Goal: Task Accomplishment & Management: Use online tool/utility

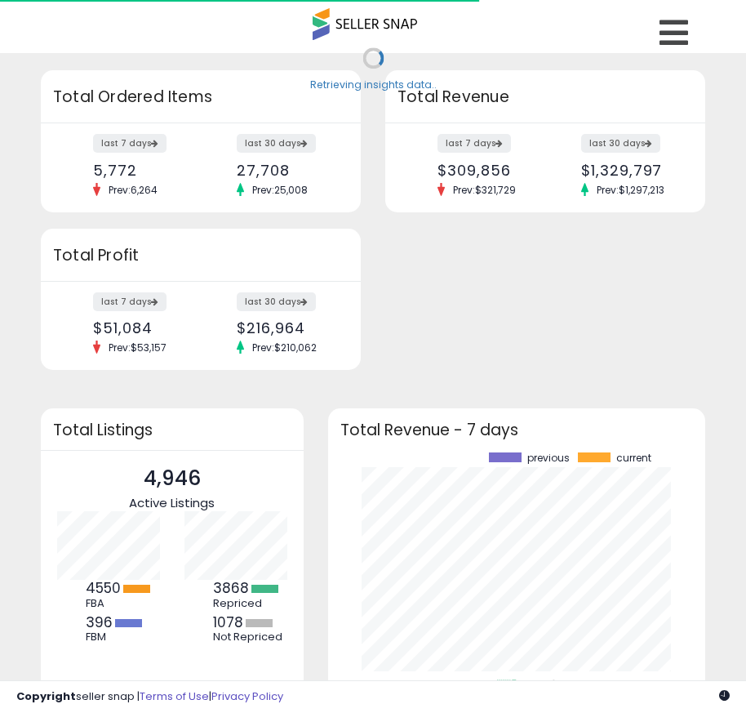
scroll to position [227, 345]
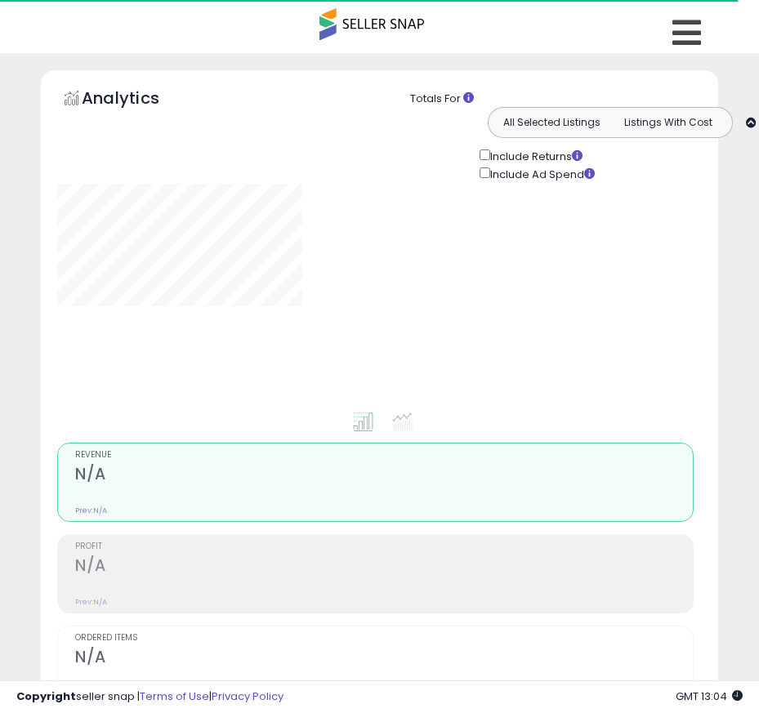
type input "**********"
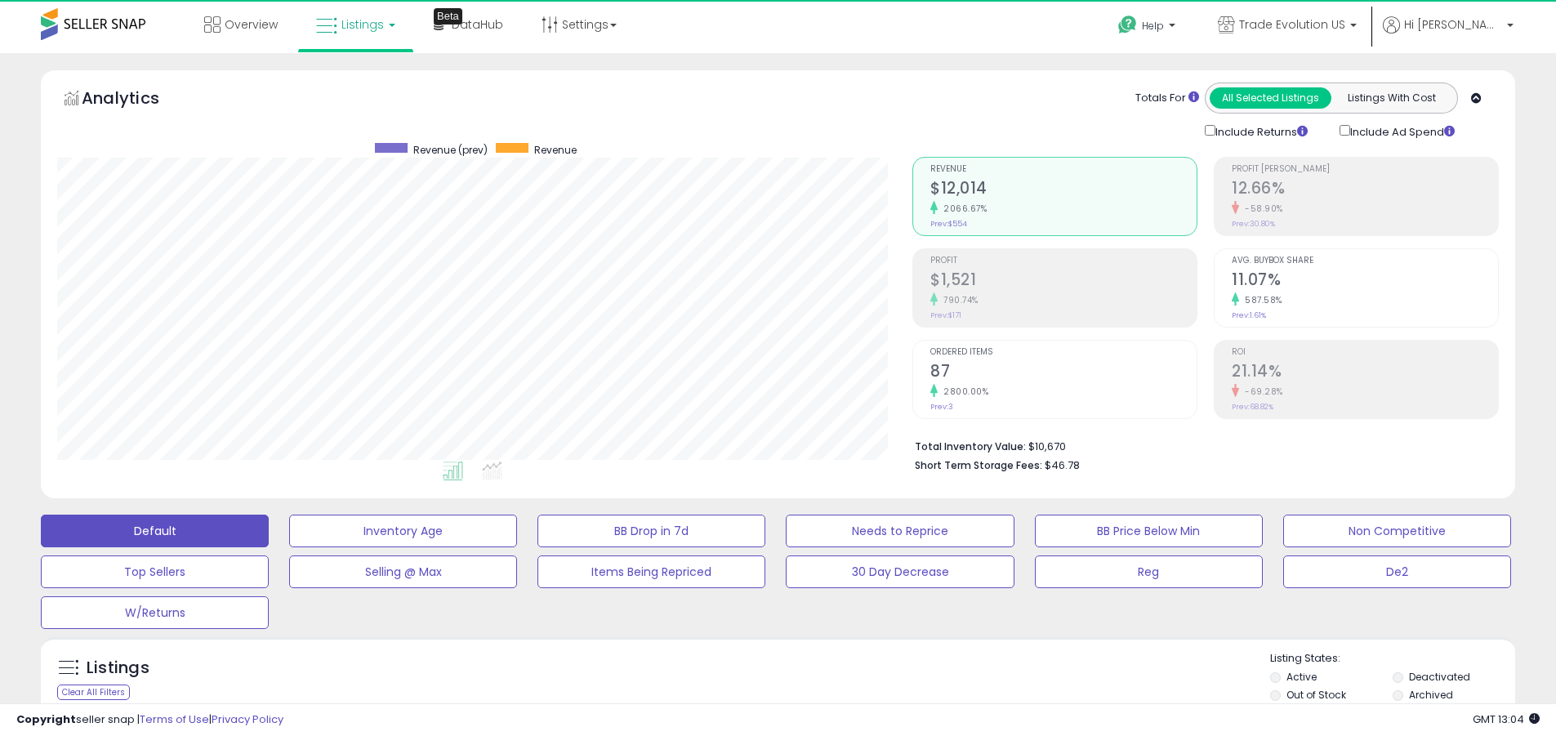
scroll to position [335, 855]
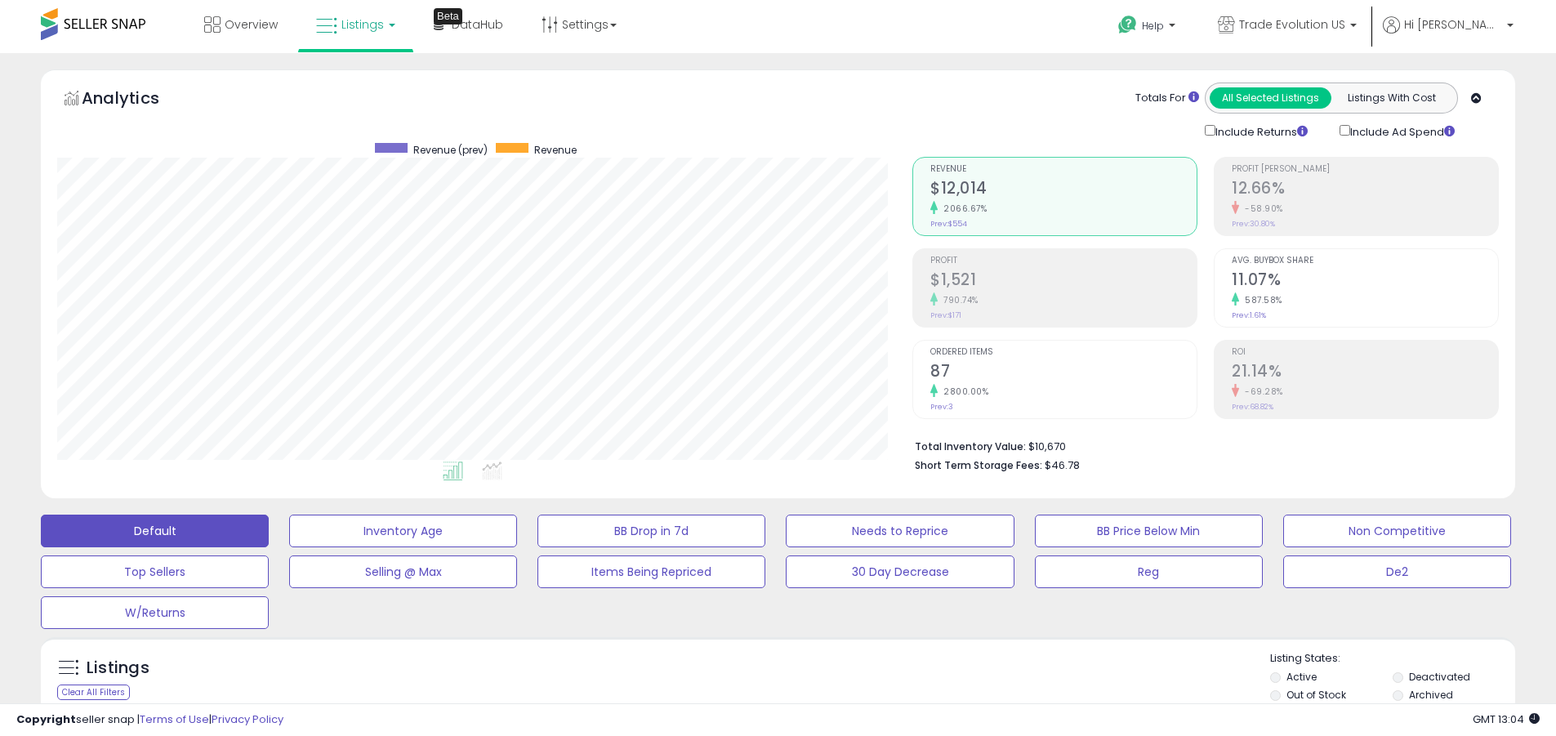
click at [758, 676] on label "Deactivated" at bounding box center [1439, 677] width 61 height 14
click at [758, 694] on label "Archived" at bounding box center [1431, 695] width 44 height 14
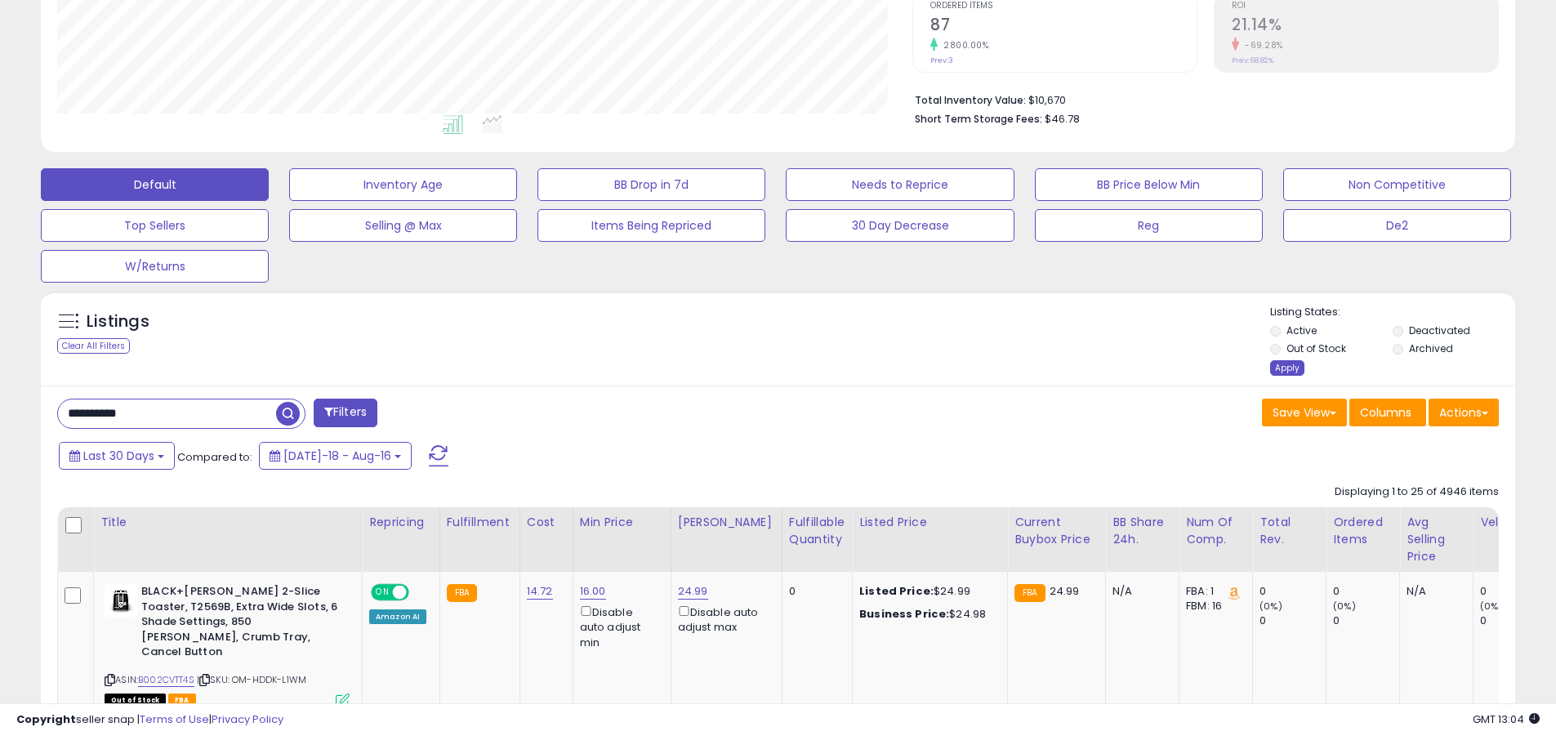
click at [758, 367] on div "Apply" at bounding box center [1287, 368] width 34 height 16
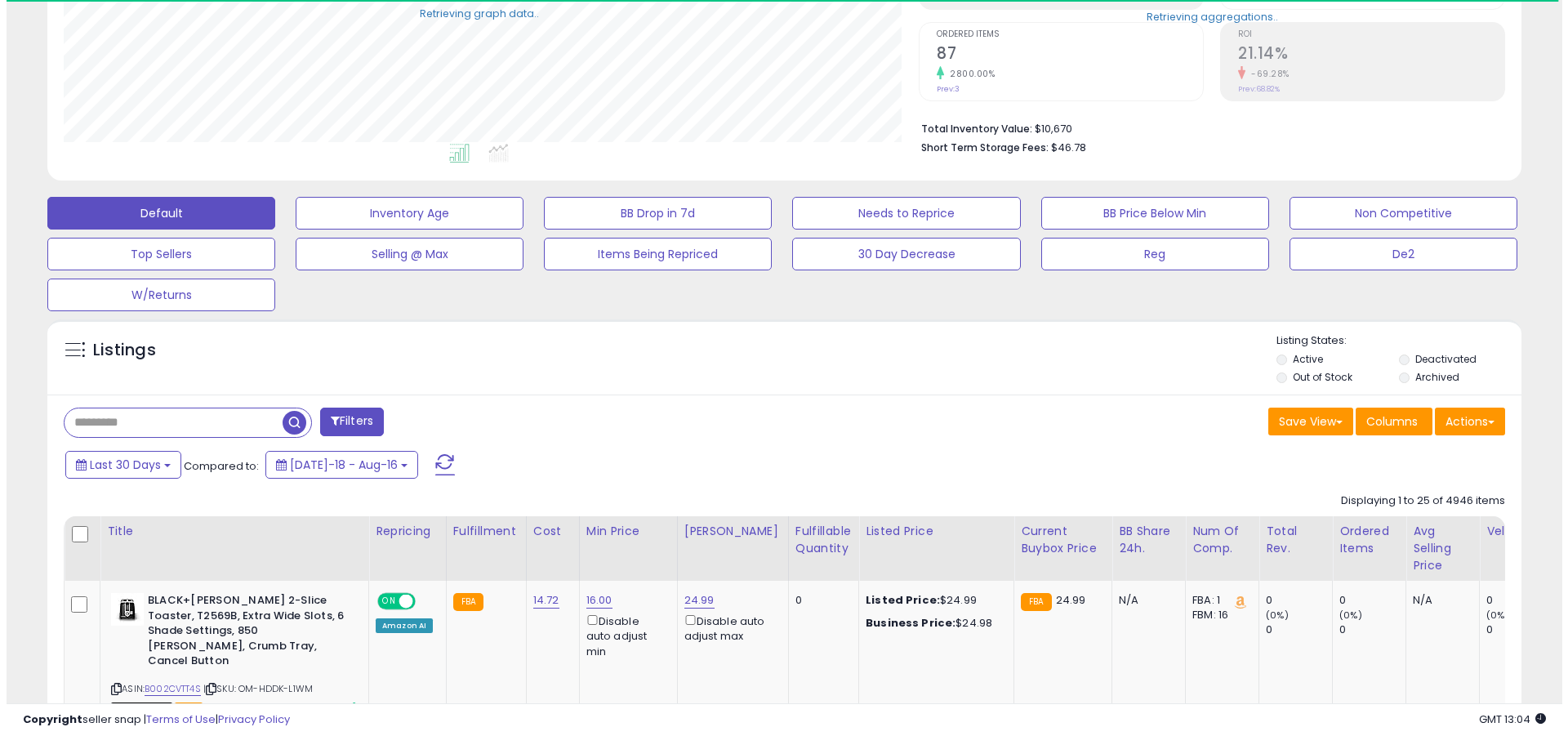
scroll to position [816246, 815725]
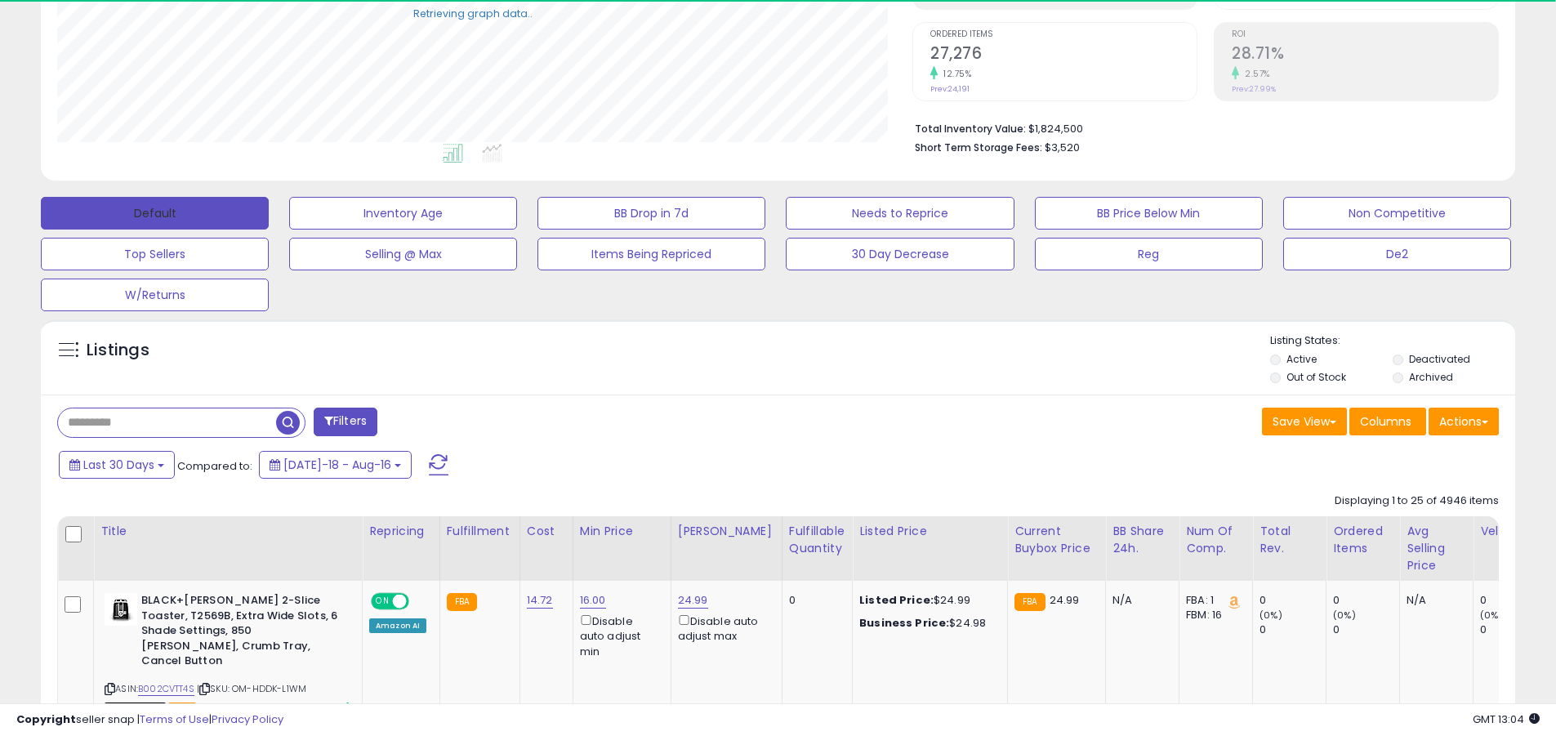
click at [154, 212] on button "Default" at bounding box center [155, 213] width 228 height 33
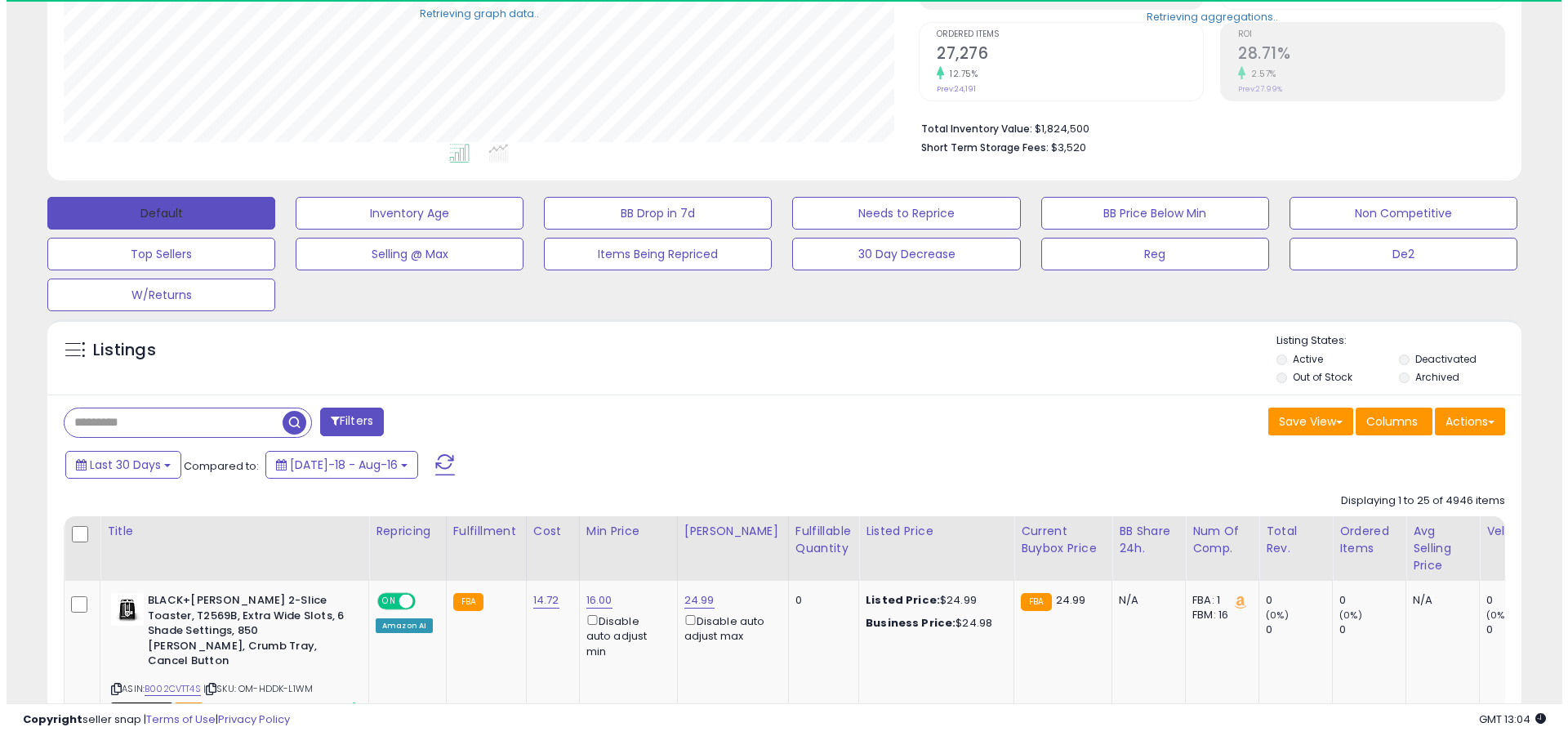
scroll to position [335, 855]
click at [429, 454] on span at bounding box center [439, 464] width 20 height 21
click at [167, 422] on input "text" at bounding box center [167, 422] width 218 height 29
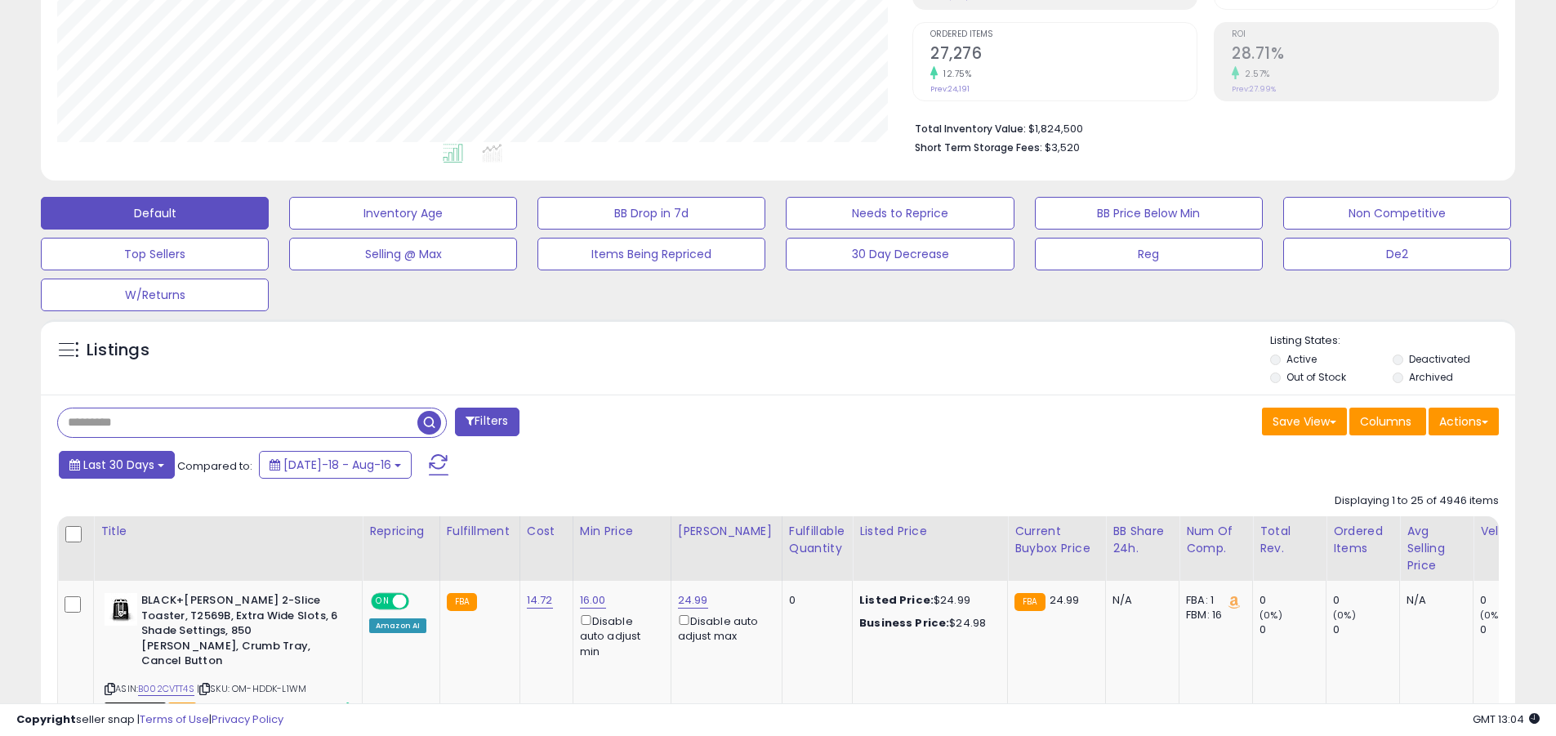
click at [116, 464] on span "Last 30 Days" at bounding box center [118, 464] width 71 height 16
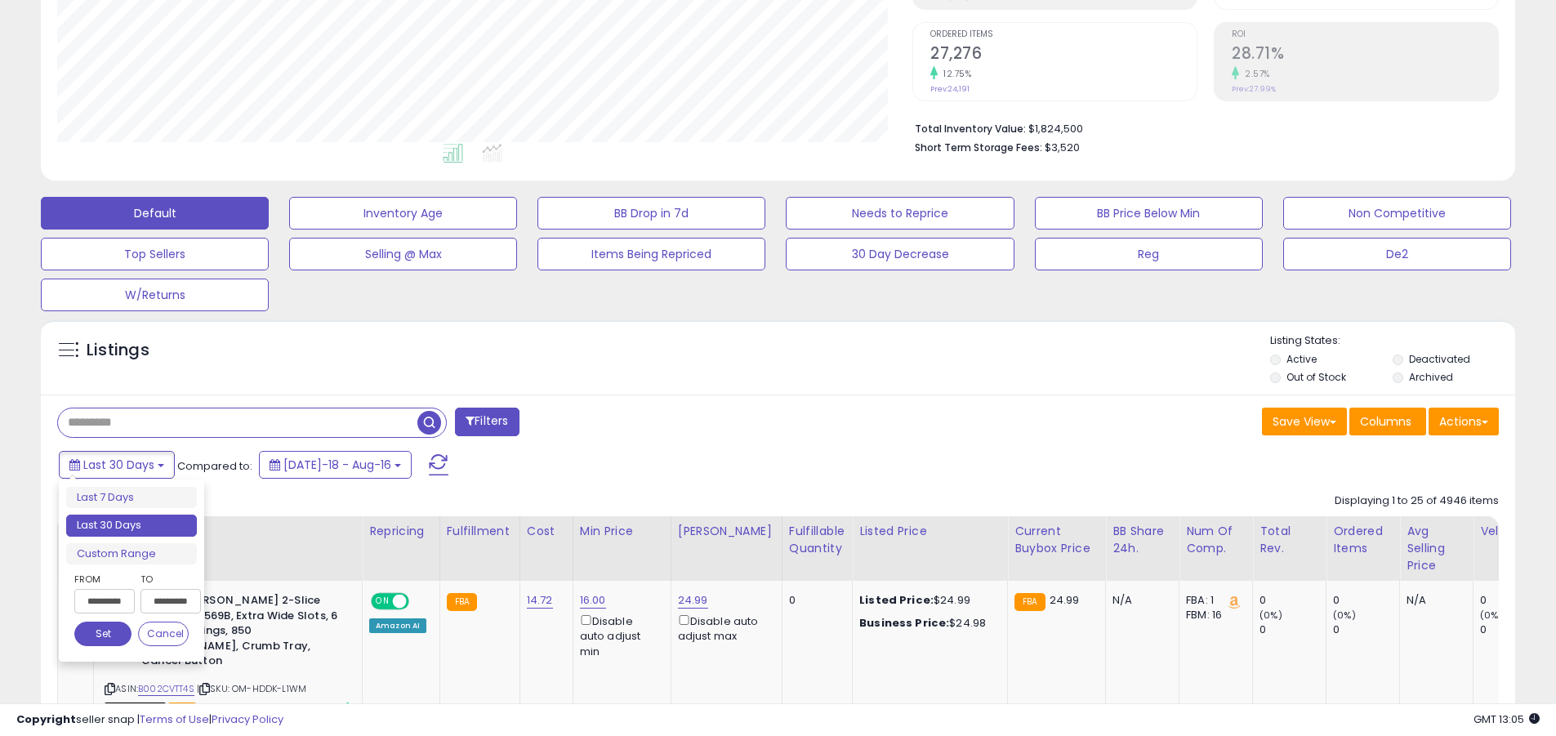
click at [131, 525] on li "Last 30 Days" at bounding box center [131, 525] width 131 height 22
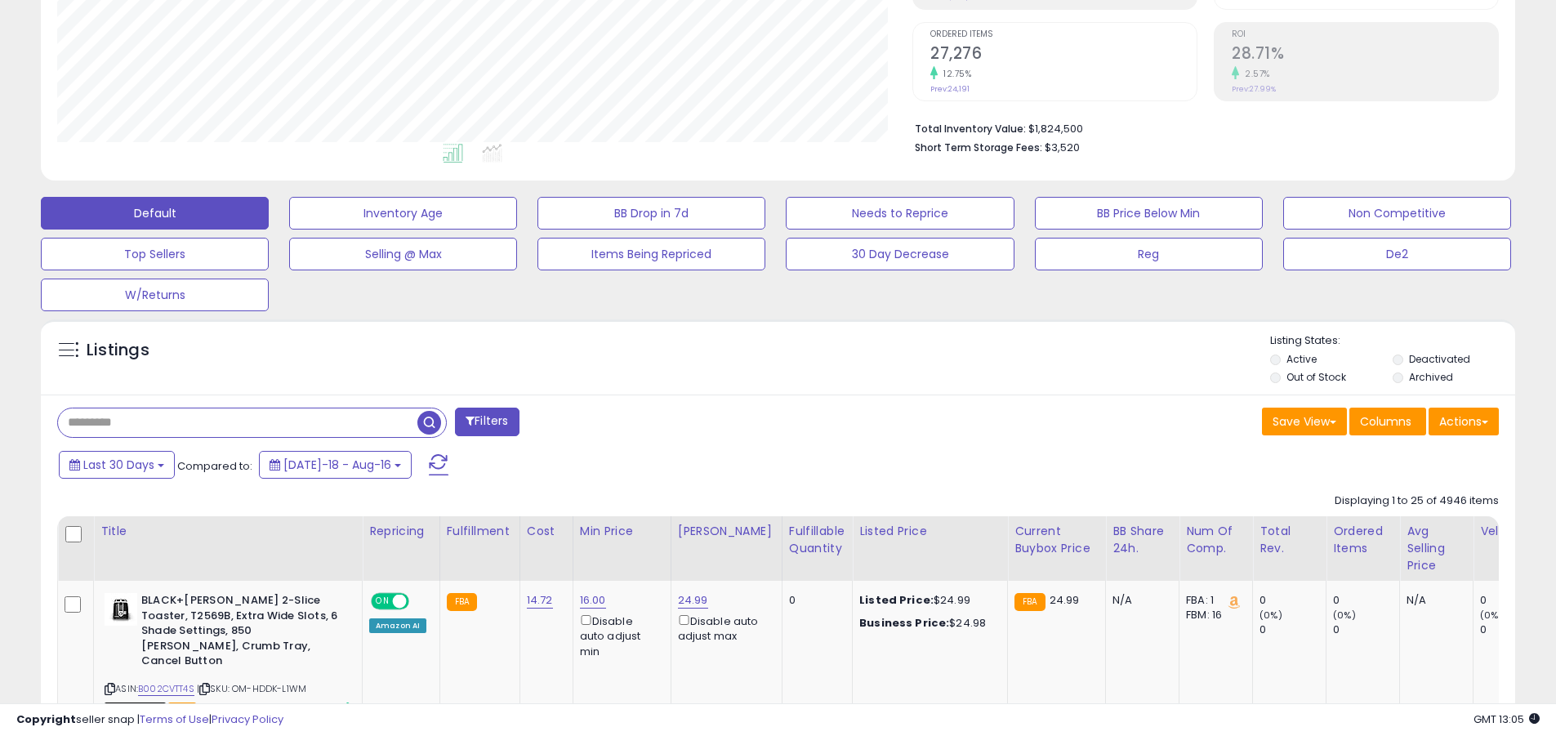
click at [238, 422] on input "text" at bounding box center [237, 422] width 359 height 29
click at [431, 420] on span "button" at bounding box center [429, 423] width 24 height 24
click at [758, 421] on button "Actions" at bounding box center [1463, 421] width 70 height 28
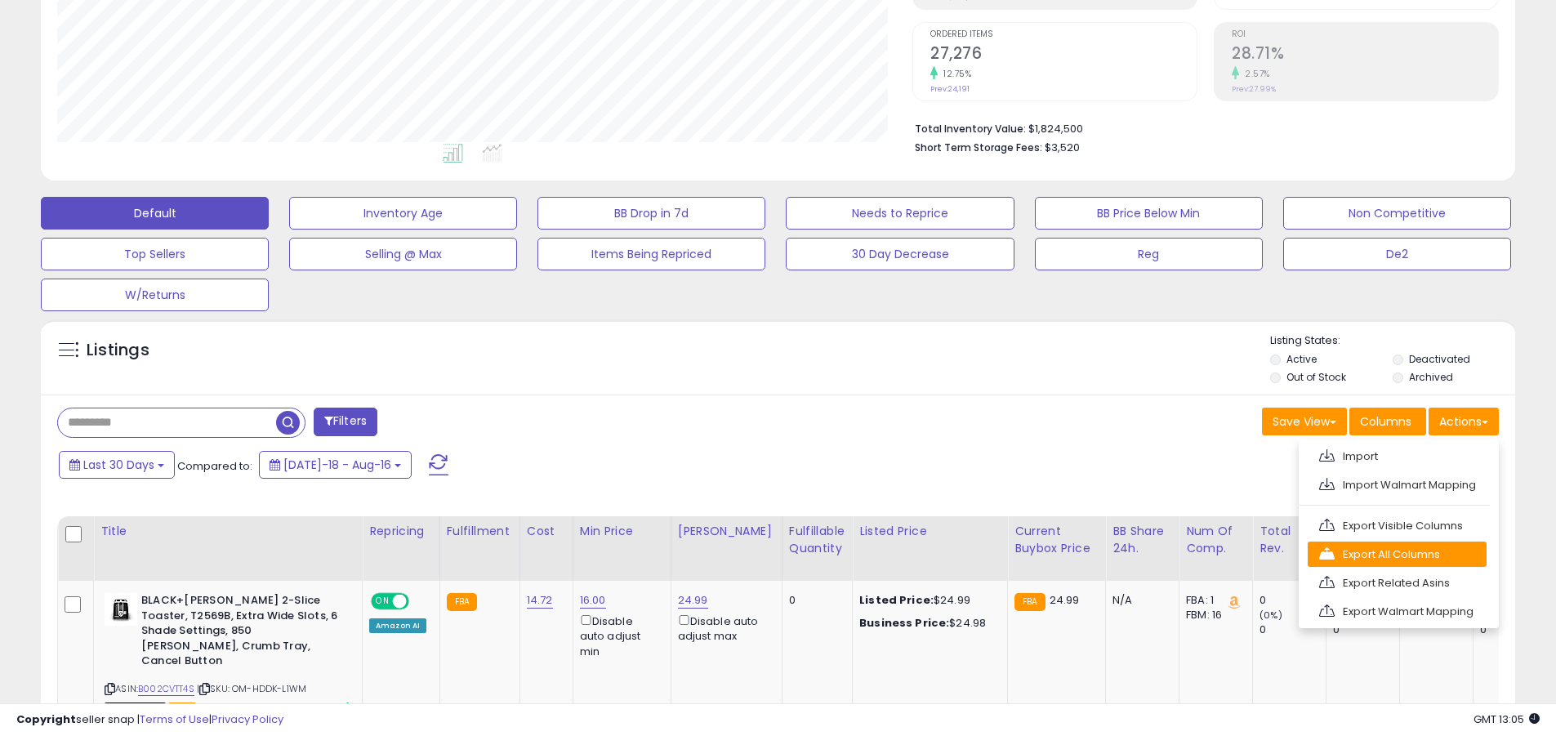
click at [758, 554] on link "Export All Columns" at bounding box center [1396, 553] width 179 height 25
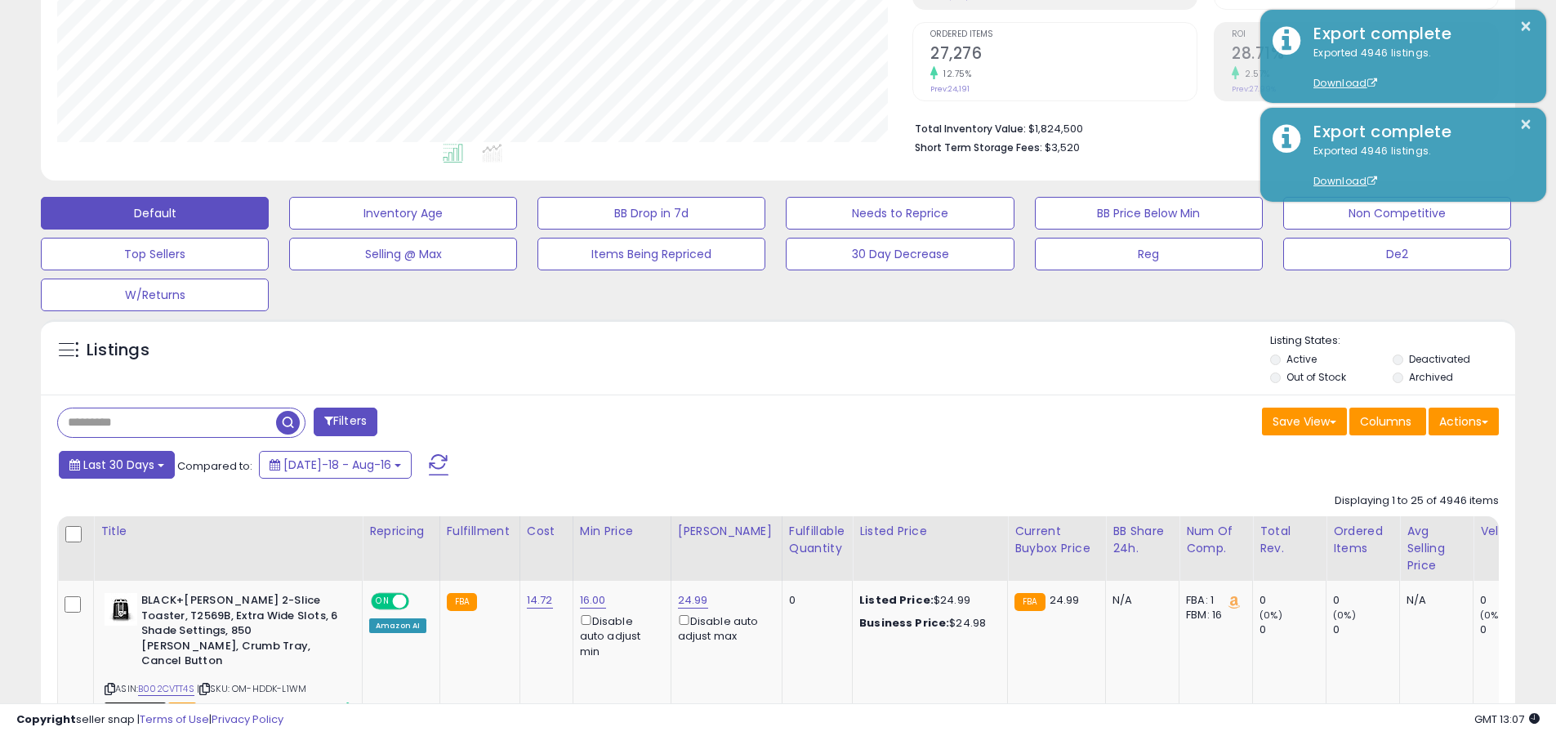
click at [116, 464] on span "Last 30 Days" at bounding box center [118, 464] width 71 height 16
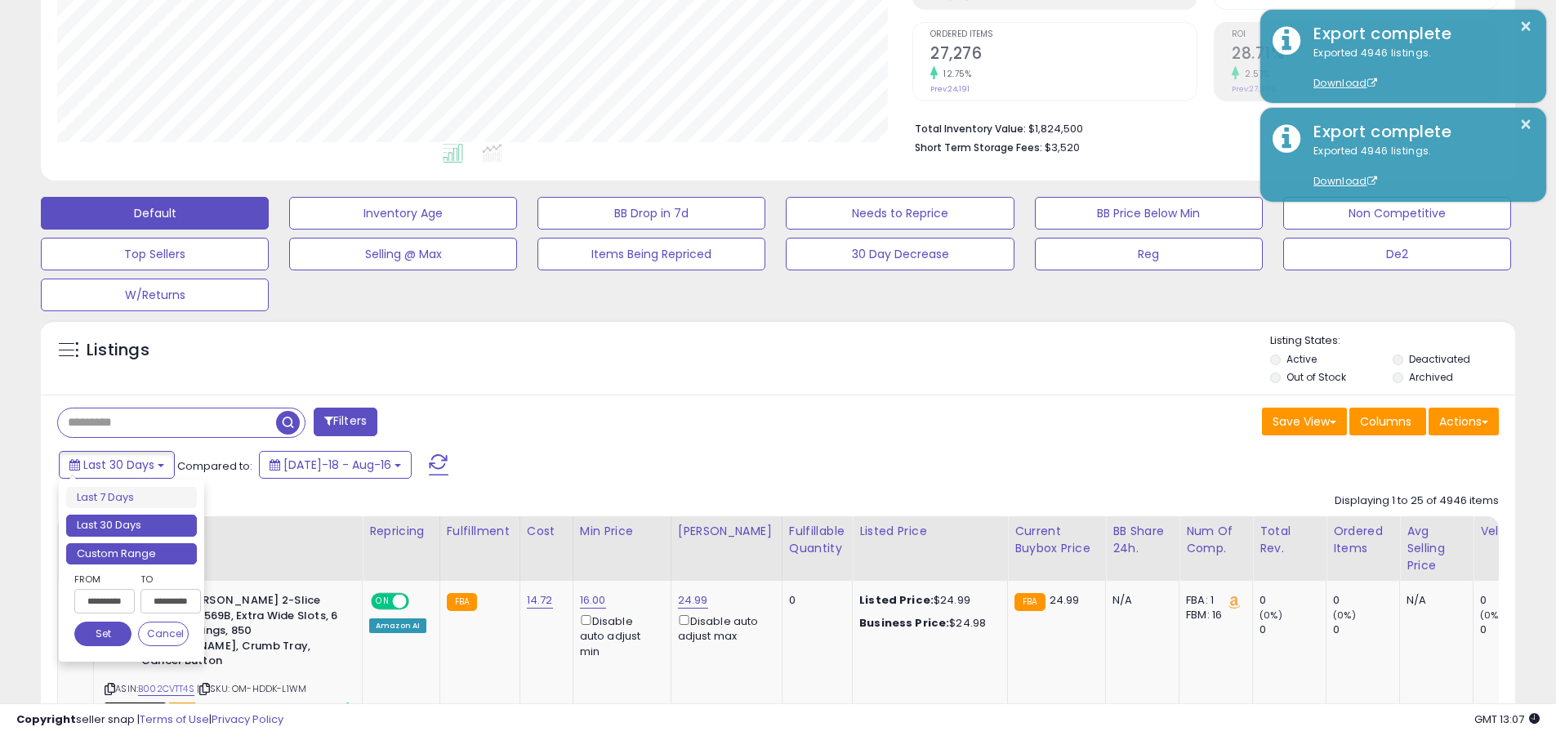
click at [131, 553] on li "Custom Range" at bounding box center [131, 554] width 131 height 22
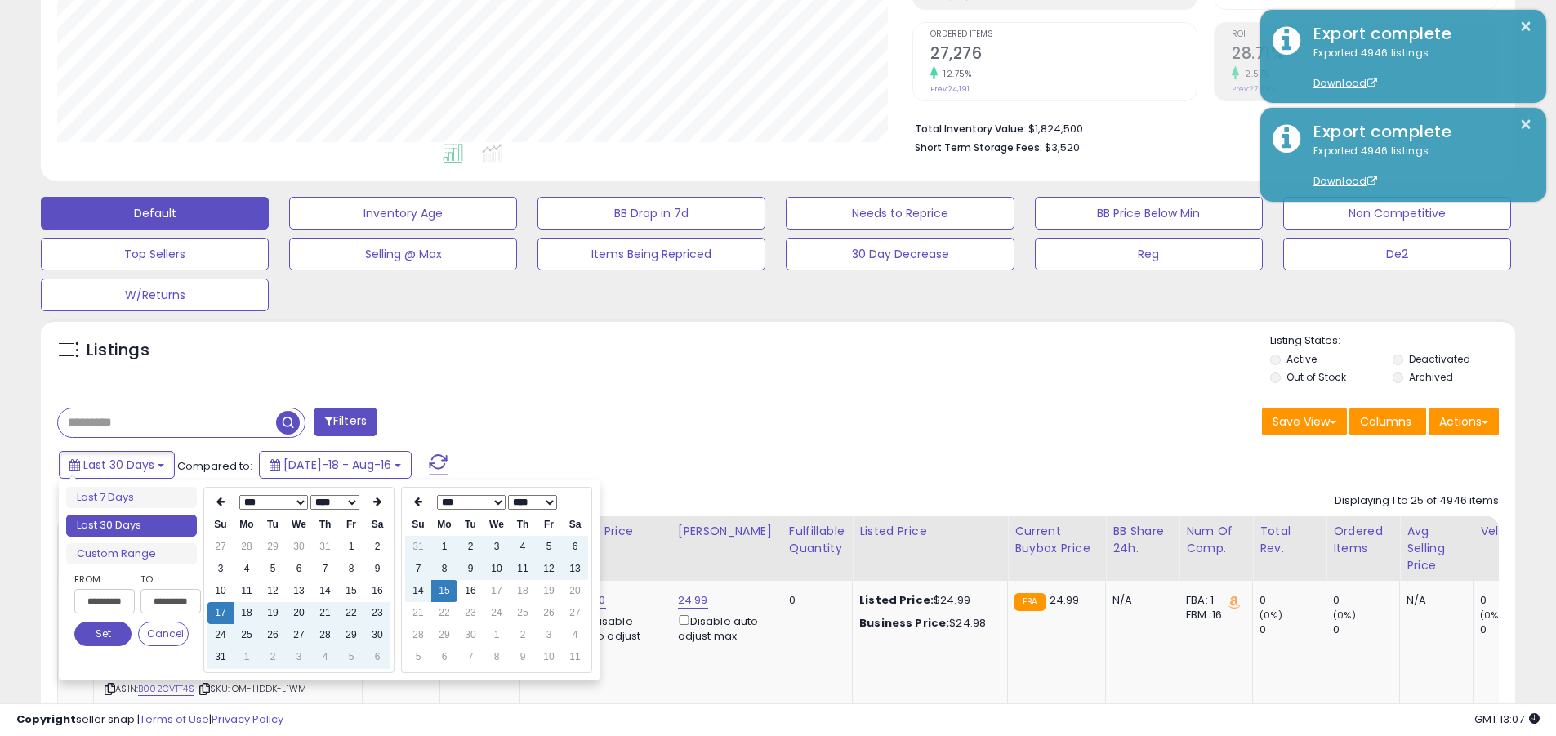
click at [105, 601] on input "**********" at bounding box center [104, 601] width 60 height 24
type input "**********"
click at [103, 634] on button "Set" at bounding box center [102, 633] width 57 height 24
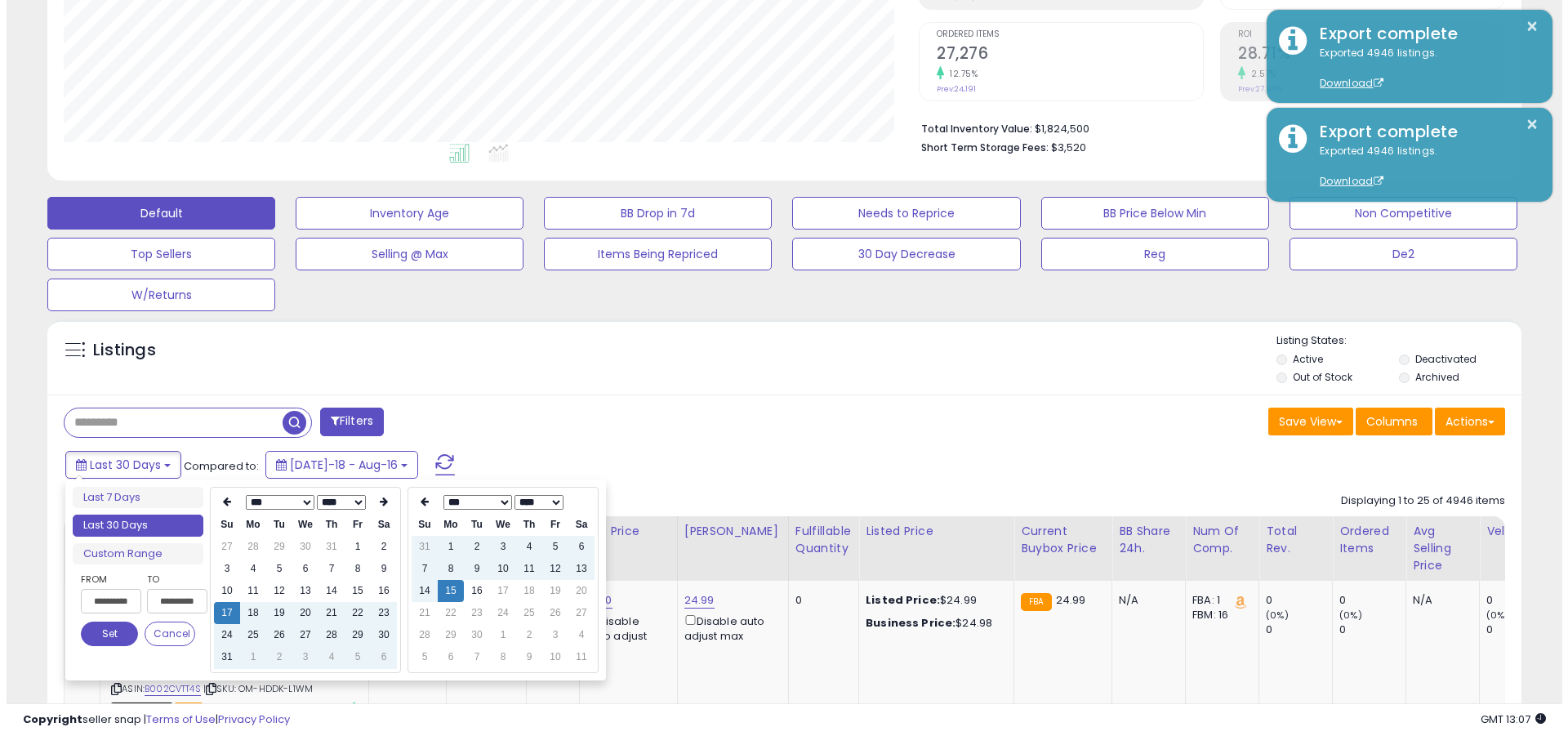
scroll to position [0, 0]
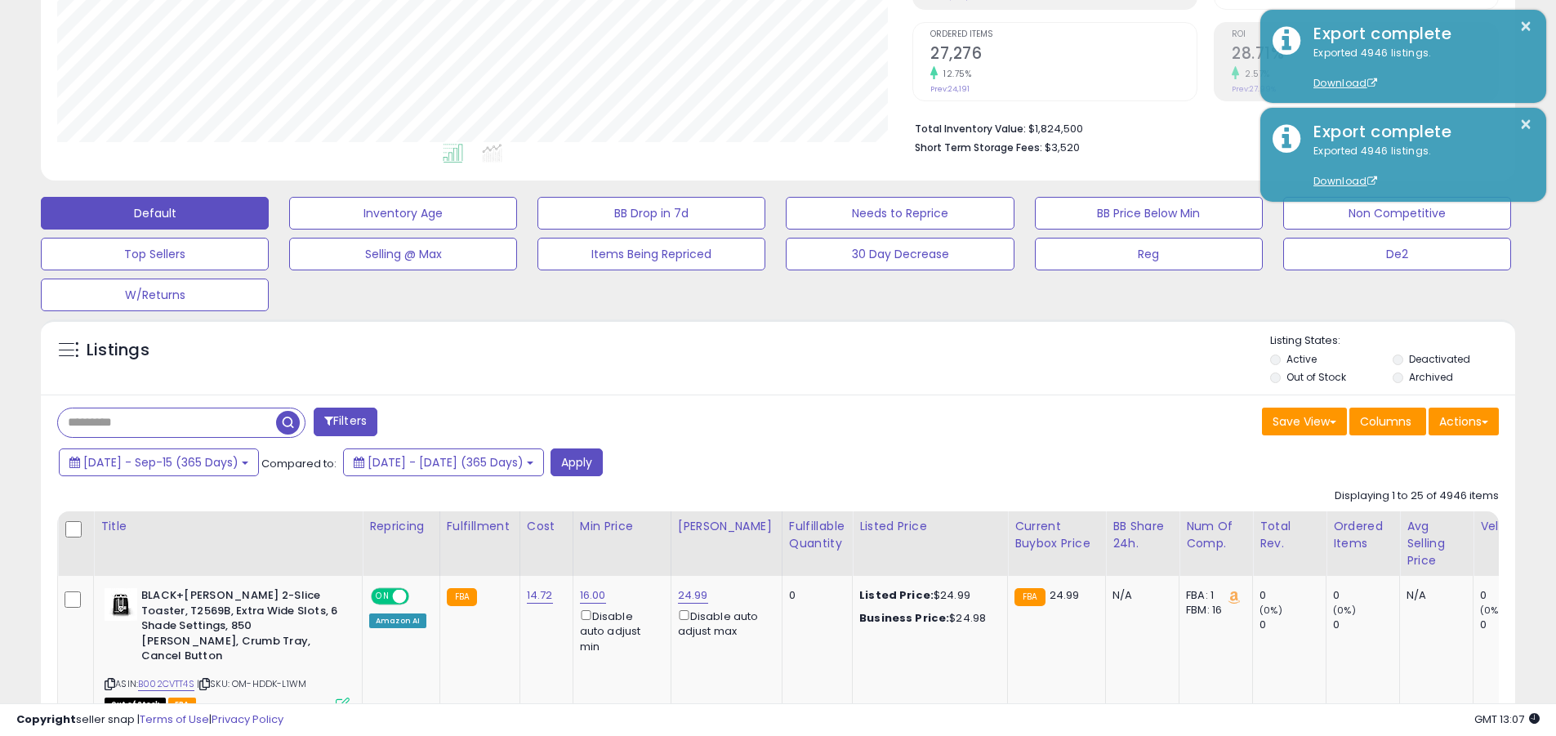
click at [167, 422] on input "text" at bounding box center [167, 422] width 218 height 29
click at [603, 461] on button "Apply" at bounding box center [576, 462] width 52 height 28
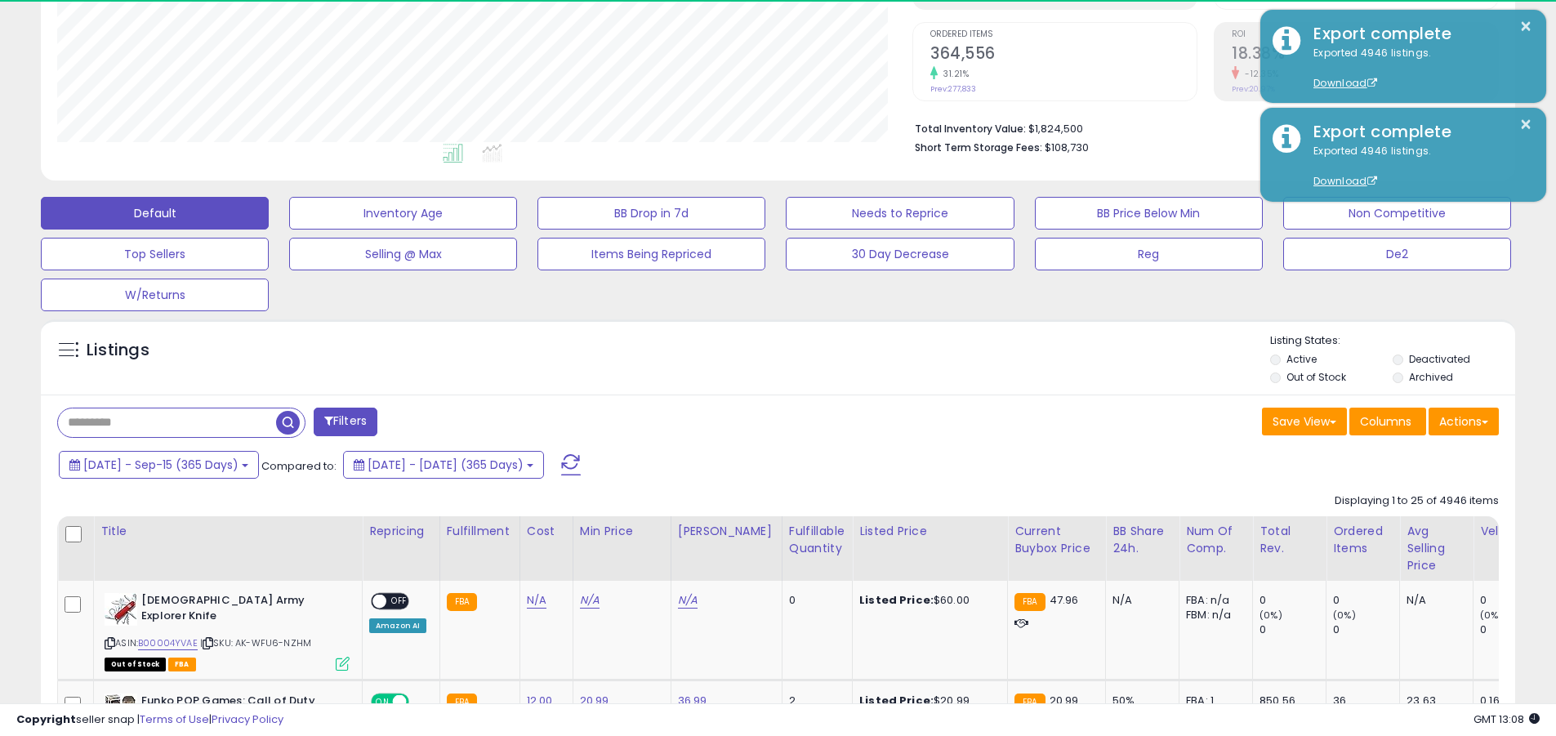
scroll to position [335, 855]
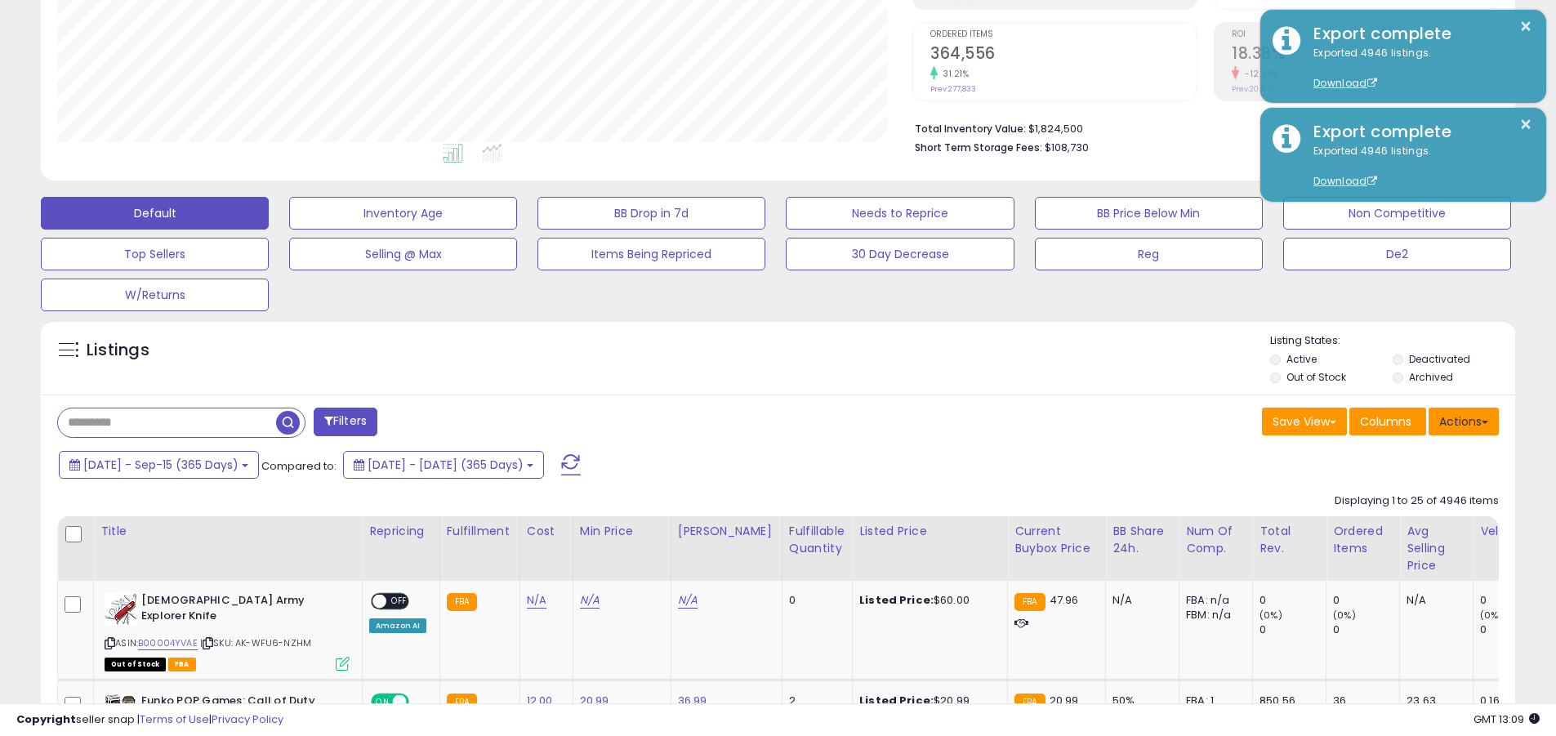
click at [758, 421] on button "Actions" at bounding box center [1463, 421] width 70 height 28
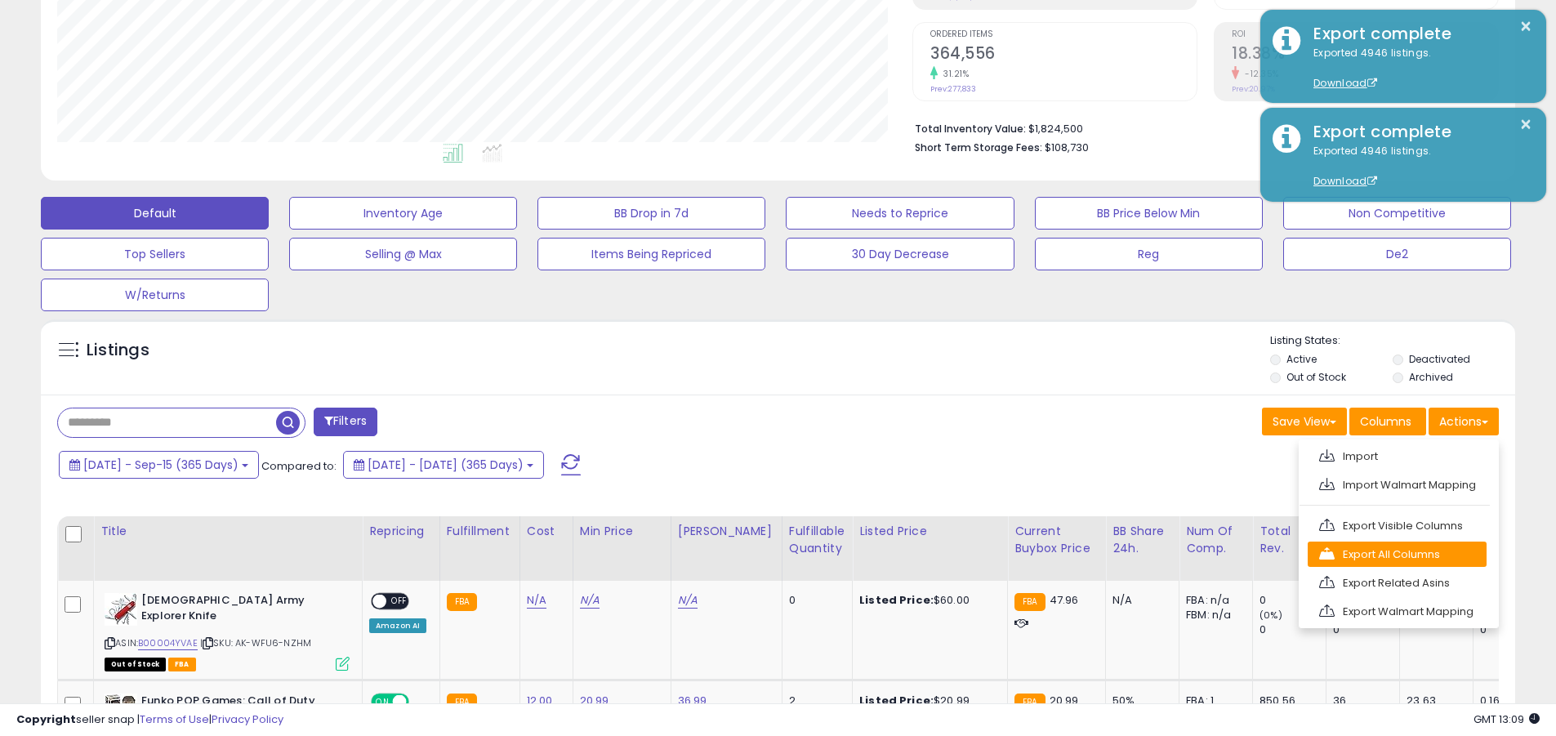
click at [758, 554] on link "Export All Columns" at bounding box center [1396, 553] width 179 height 25
